Goal: Information Seeking & Learning: Learn about a topic

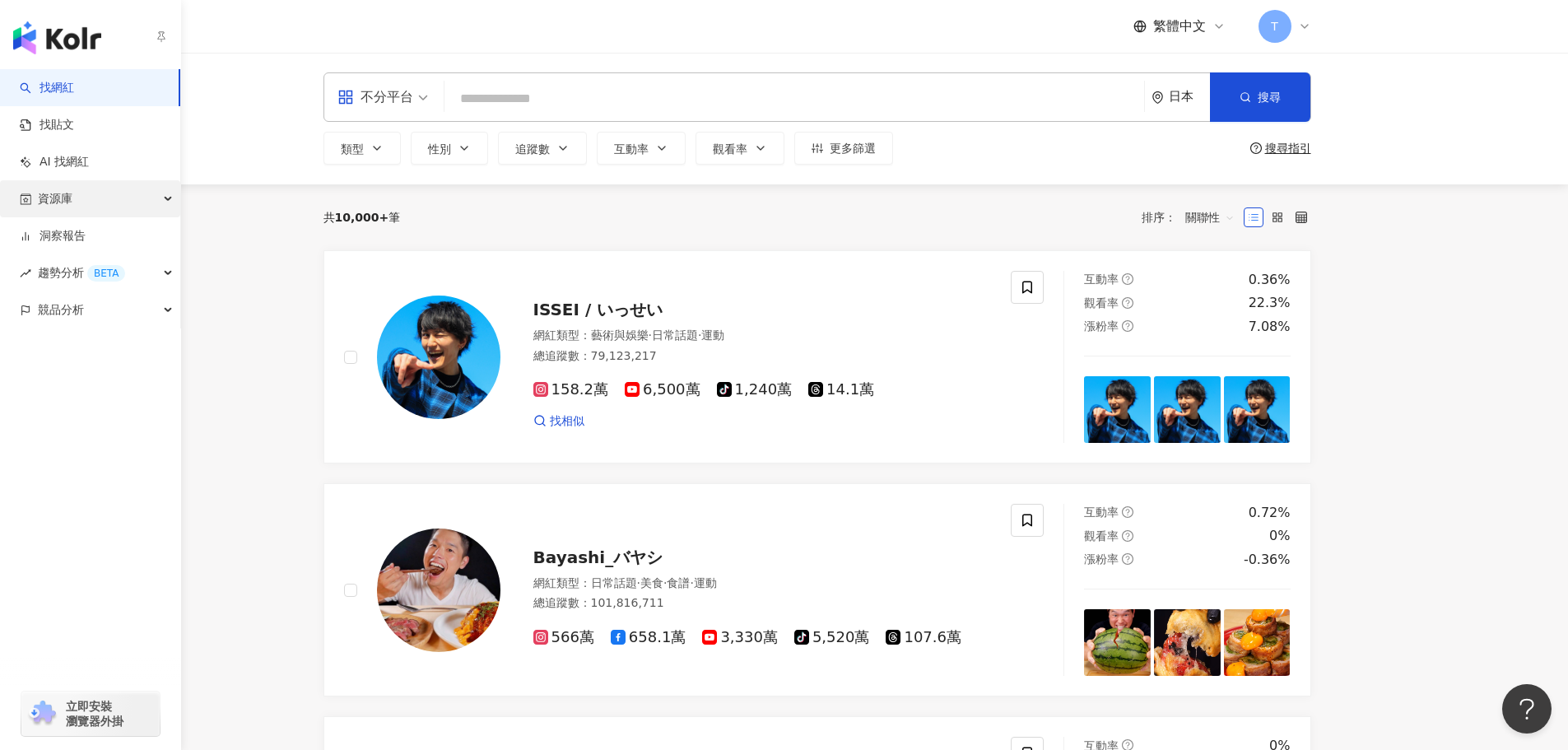
click at [77, 201] on div "資源庫" at bounding box center [90, 198] width 180 height 37
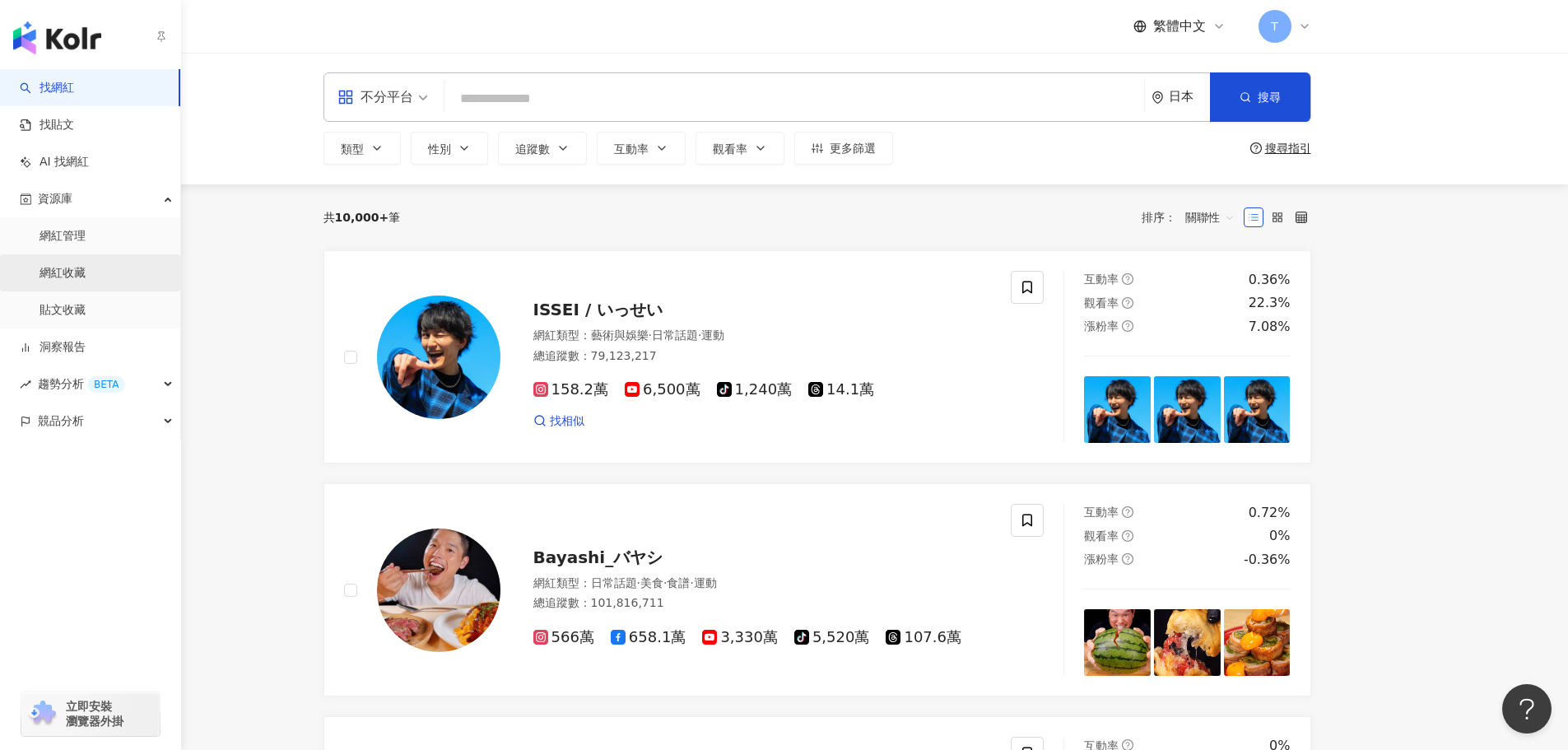
click at [62, 280] on link "網紅收藏" at bounding box center [62, 273] width 46 height 16
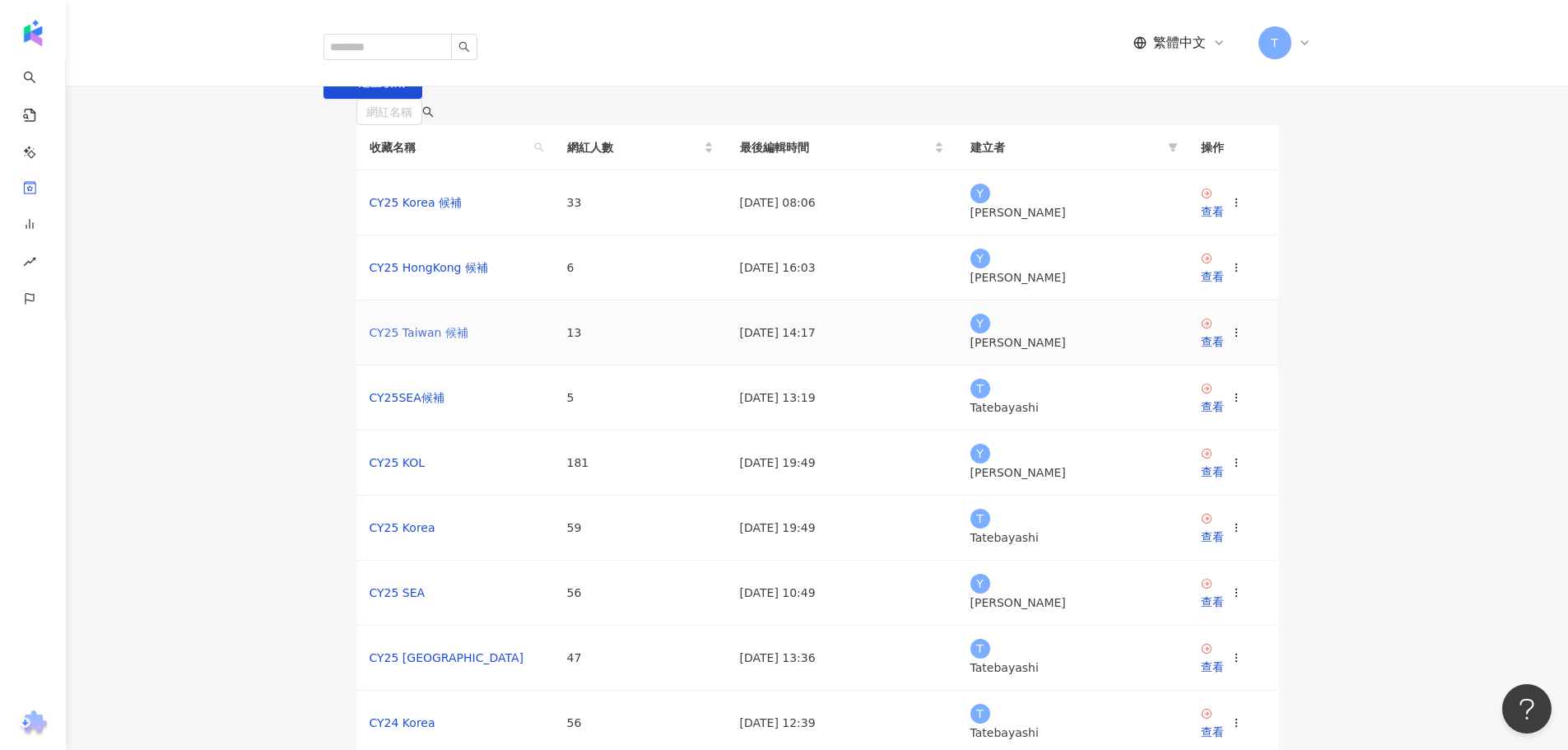
click at [416, 339] on link "CY25 Taiwan 候補" at bounding box center [419, 332] width 99 height 13
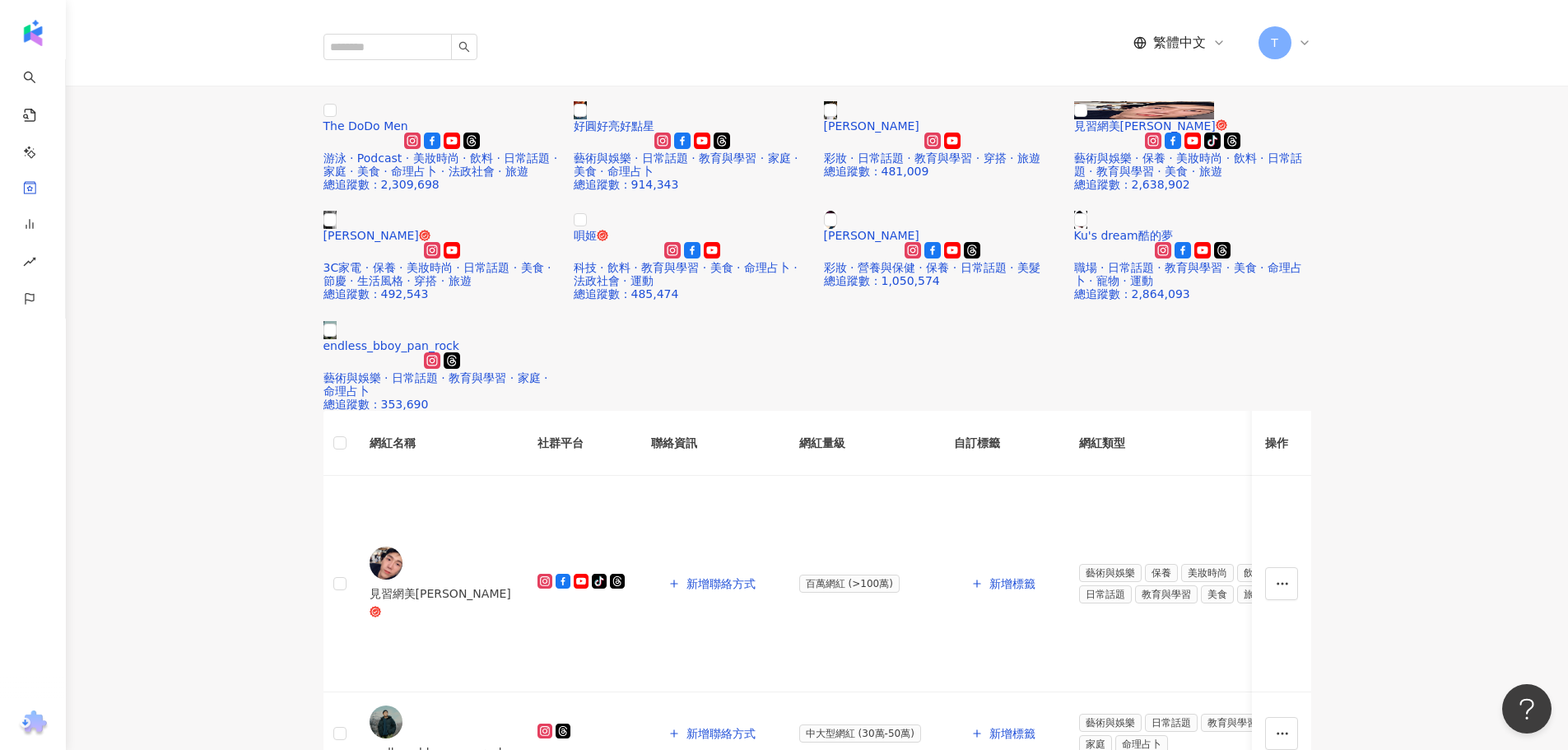
scroll to position [412, 0]
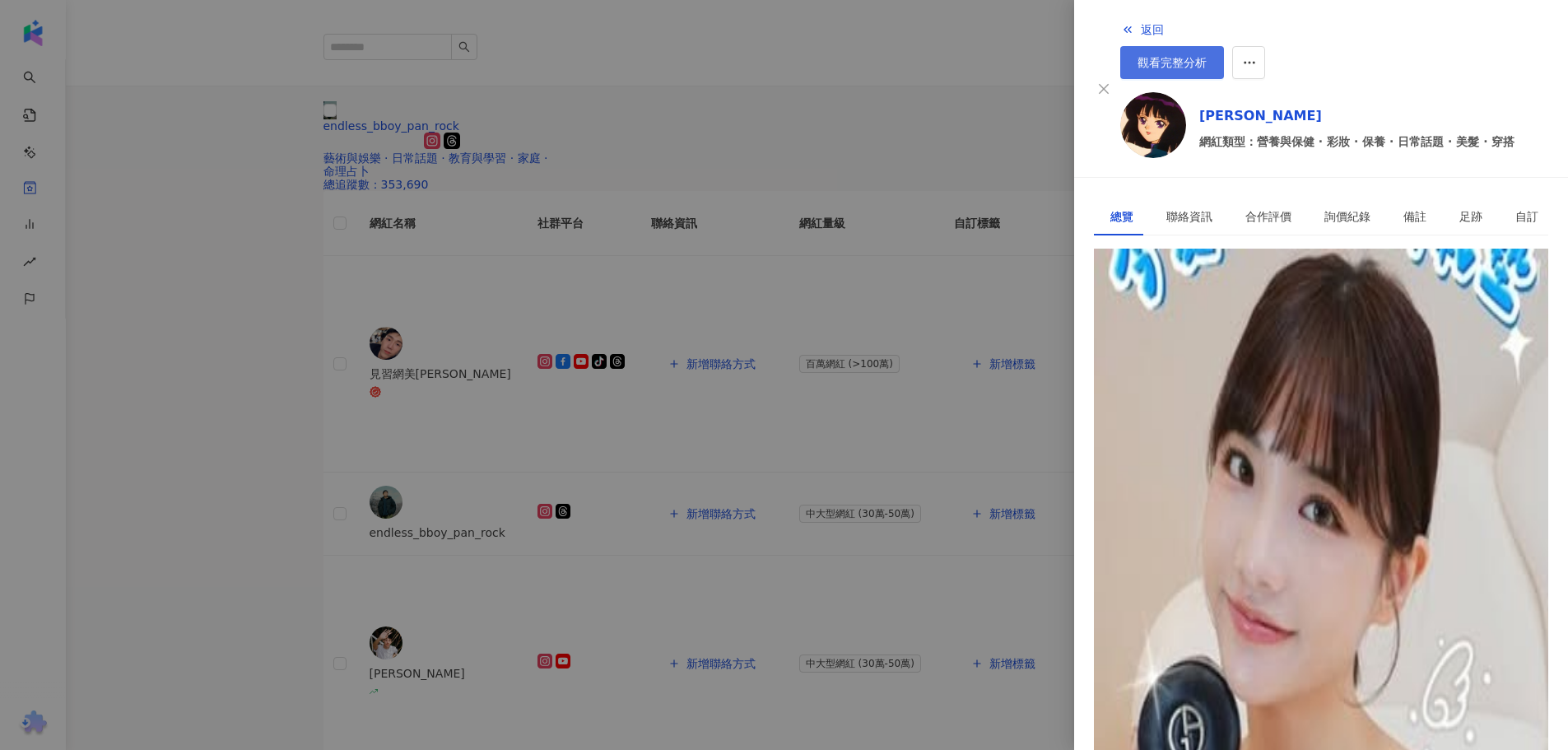
click at [1207, 56] on span "觀看完整分析" at bounding box center [1173, 62] width 69 height 13
click at [1159, 315] on div "[URL][DOMAIN_NAME]" at bounding box center [1174, 324] width 128 height 18
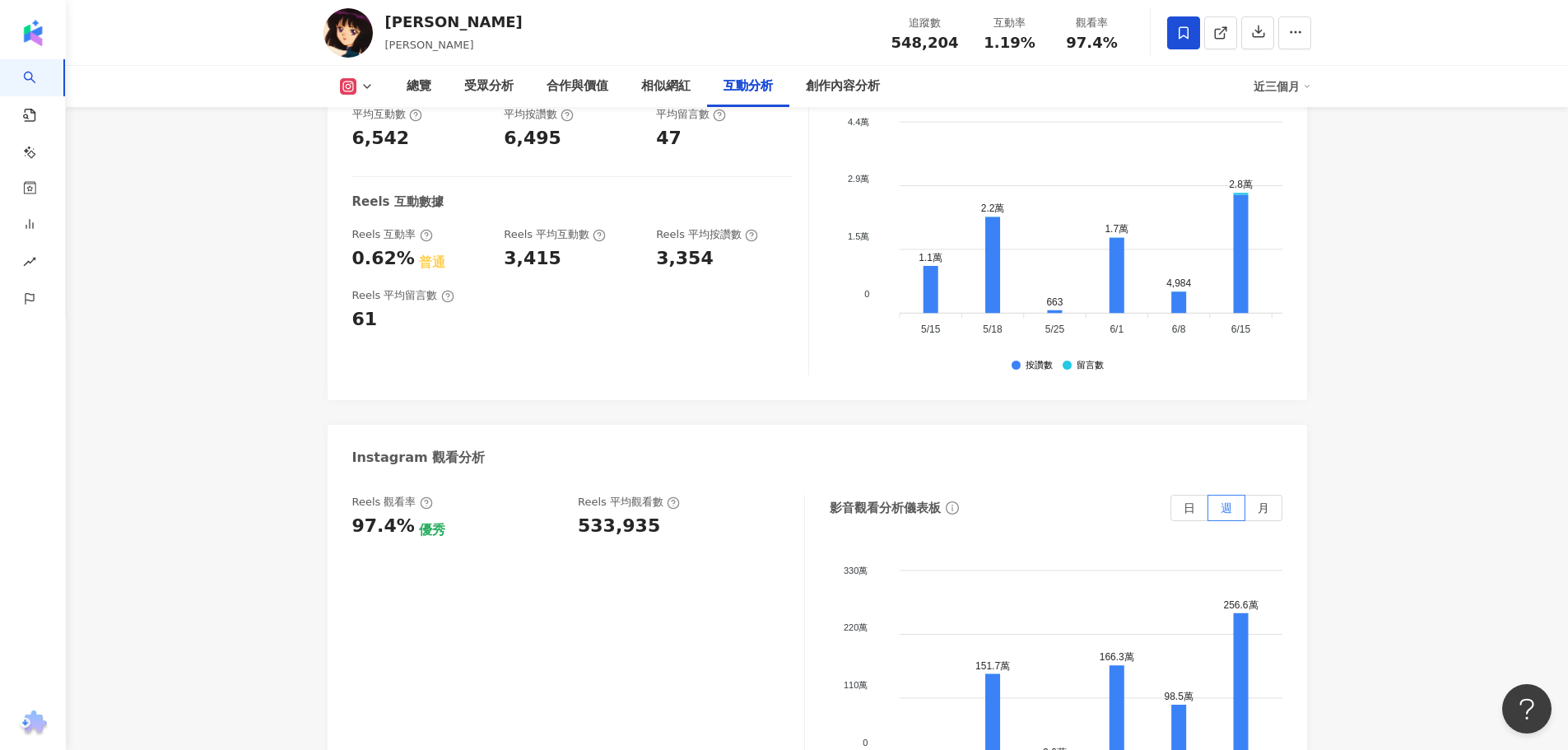
scroll to position [3541, 0]
drag, startPoint x: 579, startPoint y: 429, endPoint x: 682, endPoint y: 437, distance: 103.3
click at [682, 511] on div "533,935" at bounding box center [682, 524] width 210 height 26
